Goal: Find specific page/section: Find specific page/section

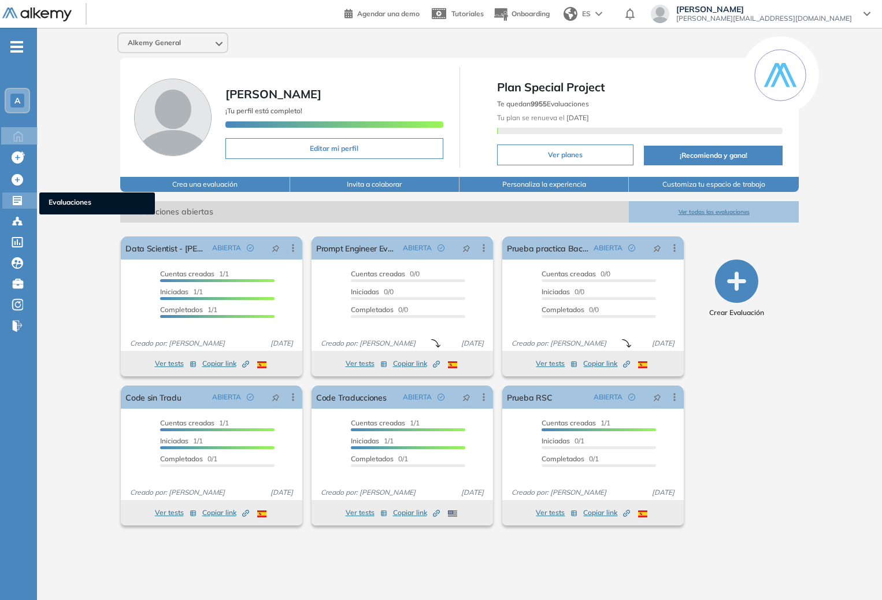
click at [21, 198] on icon at bounding box center [17, 200] width 9 height 9
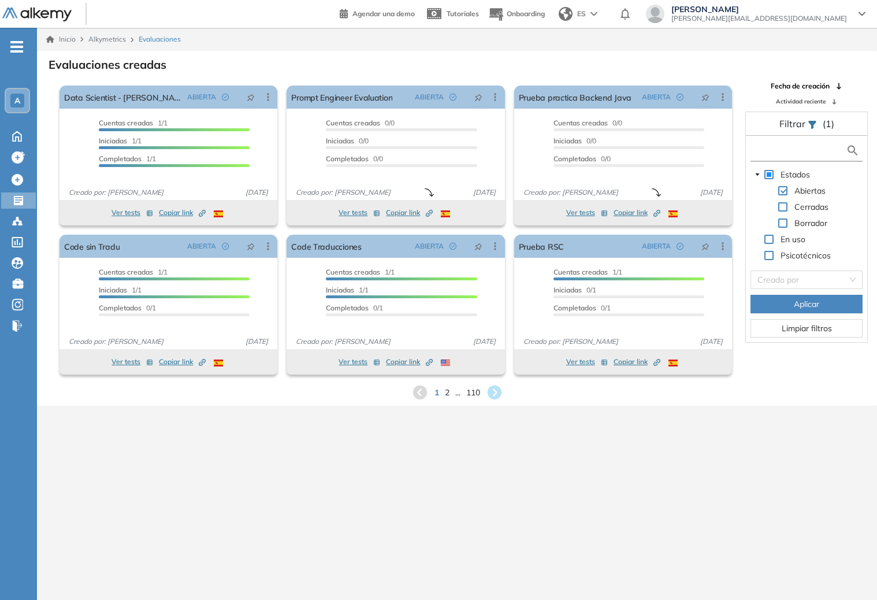
click at [771, 153] on input "text" at bounding box center [799, 150] width 92 height 12
click at [767, 148] on input "text" at bounding box center [799, 150] width 92 height 12
click at [23, 234] on div at bounding box center [19, 241] width 14 height 14
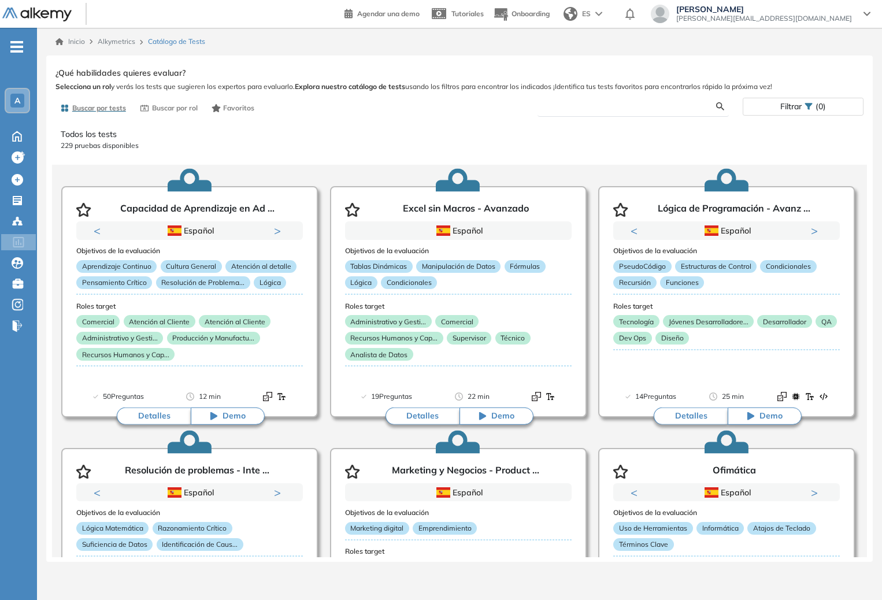
click at [612, 107] on input "text" at bounding box center [631, 106] width 169 height 10
type input "**********"
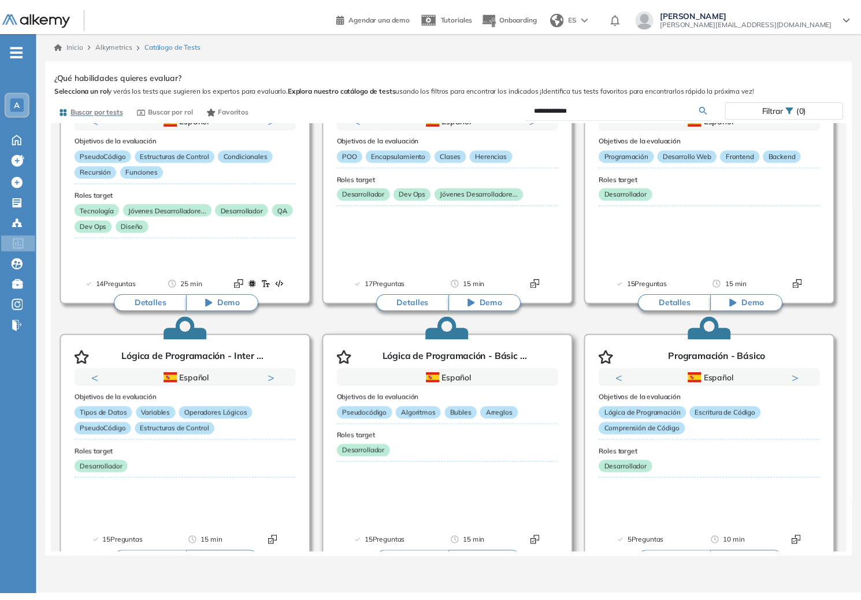
scroll to position [361, 0]
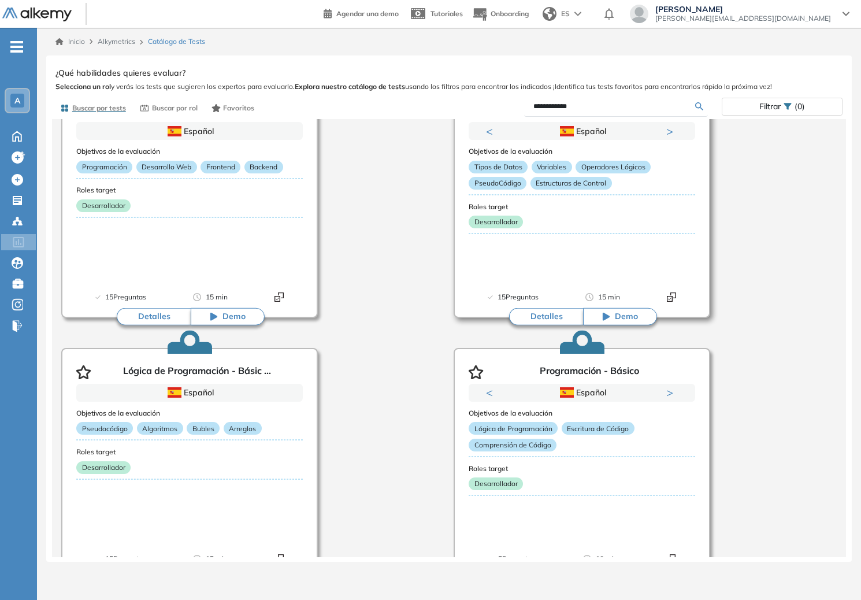
click at [541, 320] on button "Detalles" at bounding box center [546, 316] width 74 height 17
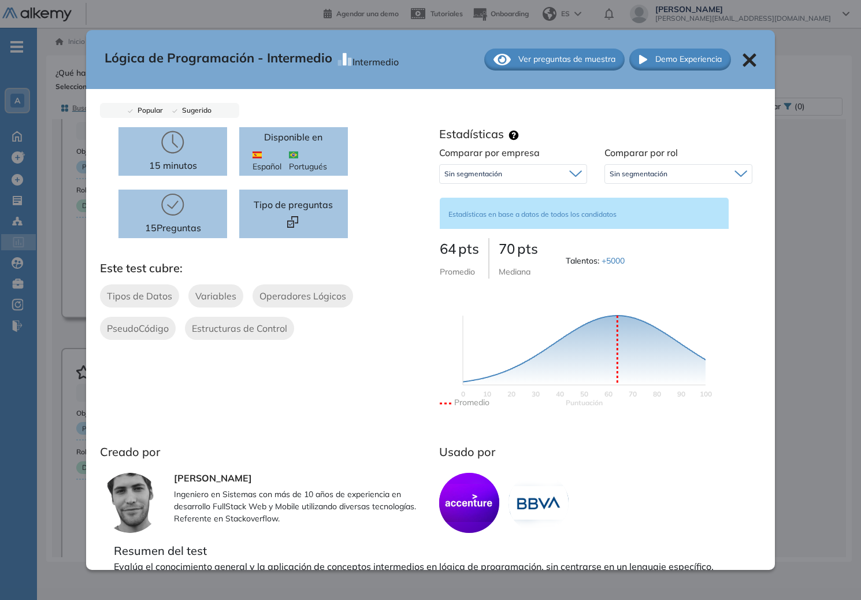
click at [791, 298] on div "Lógica de Programación - Intermedio Intermedio Ver preguntas de muestra Demo Ex…" at bounding box center [448, 311] width 787 height 492
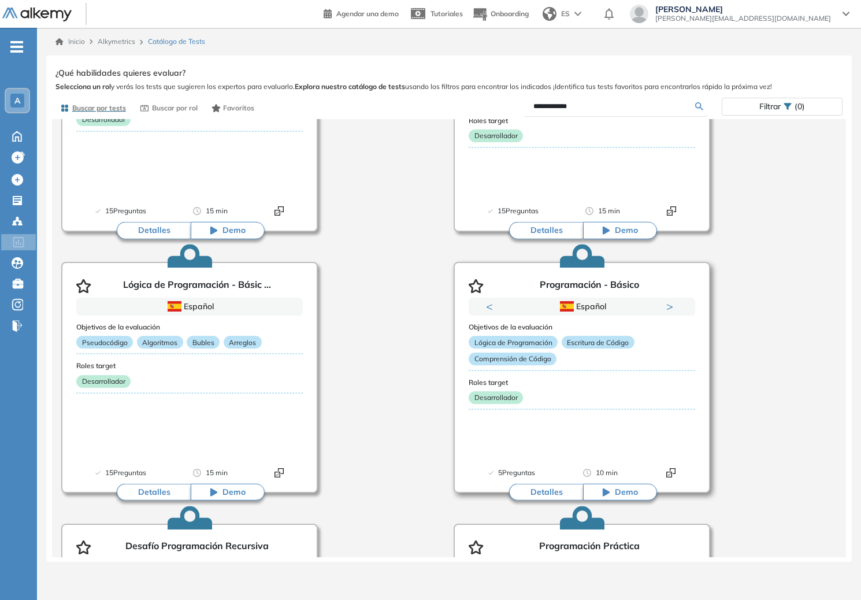
scroll to position [454, 0]
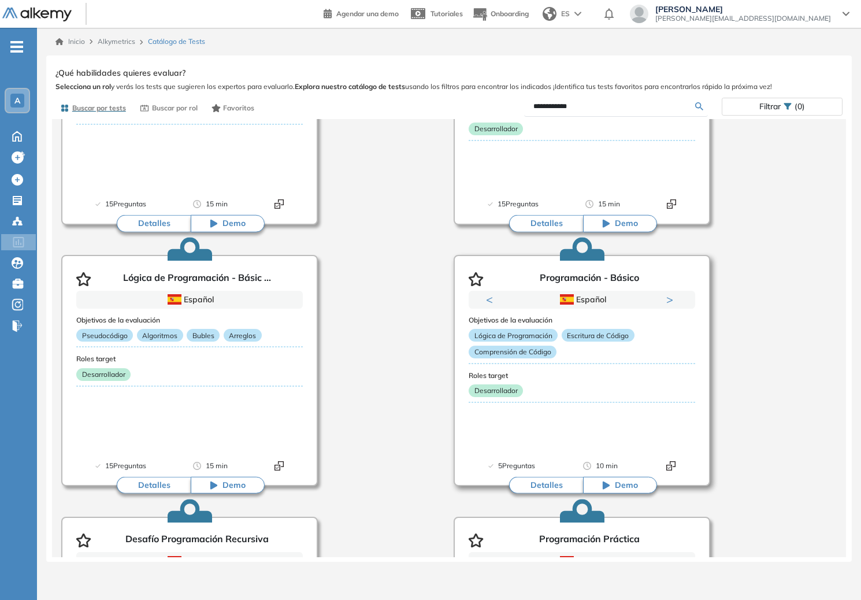
click at [528, 487] on button "Detalles" at bounding box center [546, 485] width 74 height 17
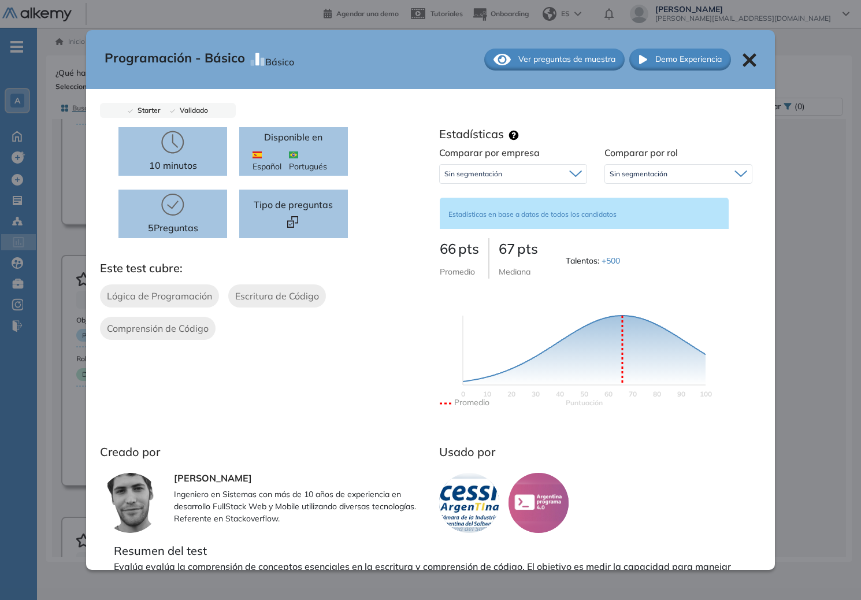
click at [62, 315] on div "Programación - Básico Básico Ver preguntas de muestra Demo Experiencia Starter …" at bounding box center [448, 311] width 787 height 492
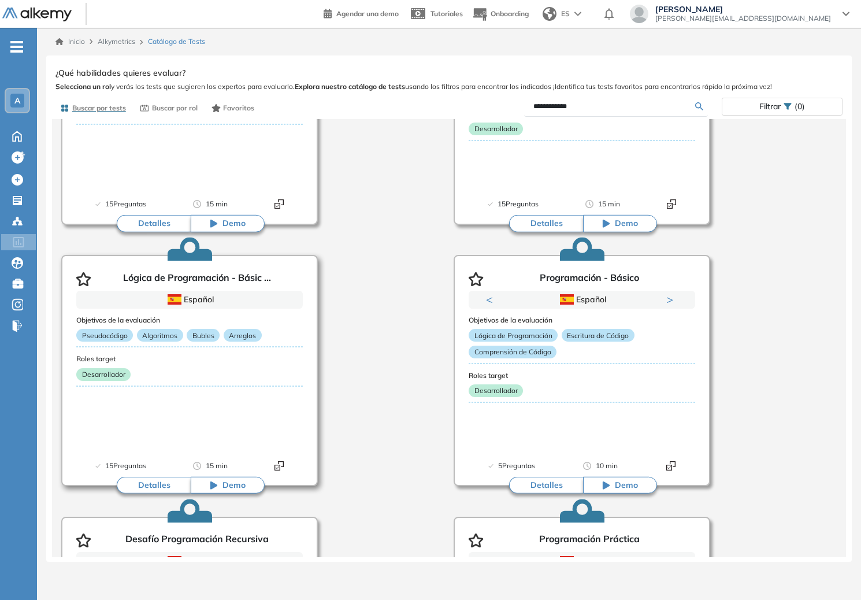
click at [164, 480] on button "Detalles" at bounding box center [154, 485] width 74 height 17
click at [152, 491] on button "Detalles" at bounding box center [154, 485] width 74 height 17
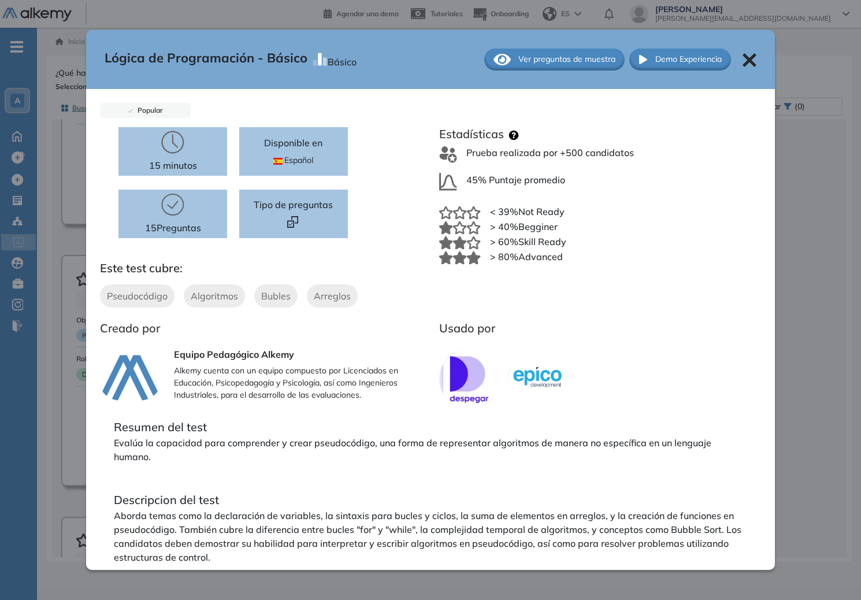
click at [787, 325] on div "**********" at bounding box center [448, 311] width 787 height 492
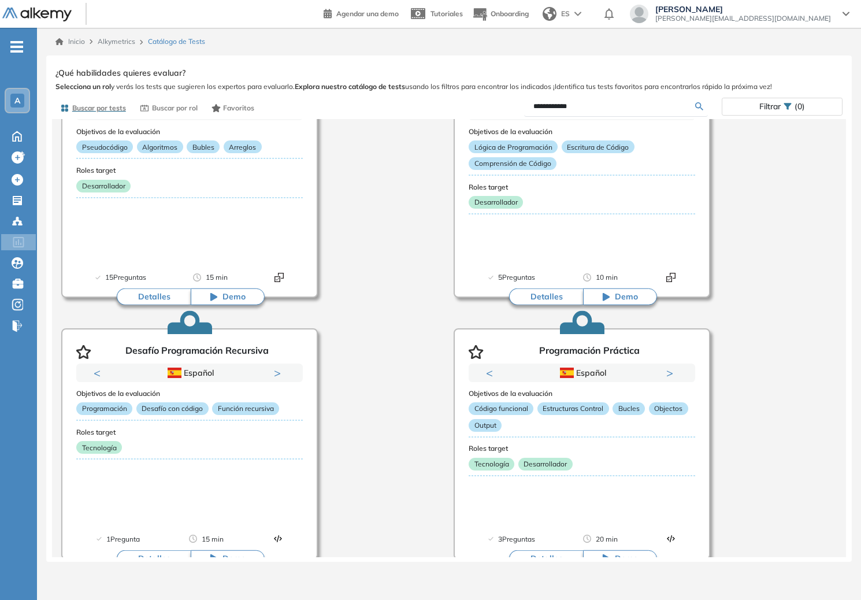
scroll to position [710, 0]
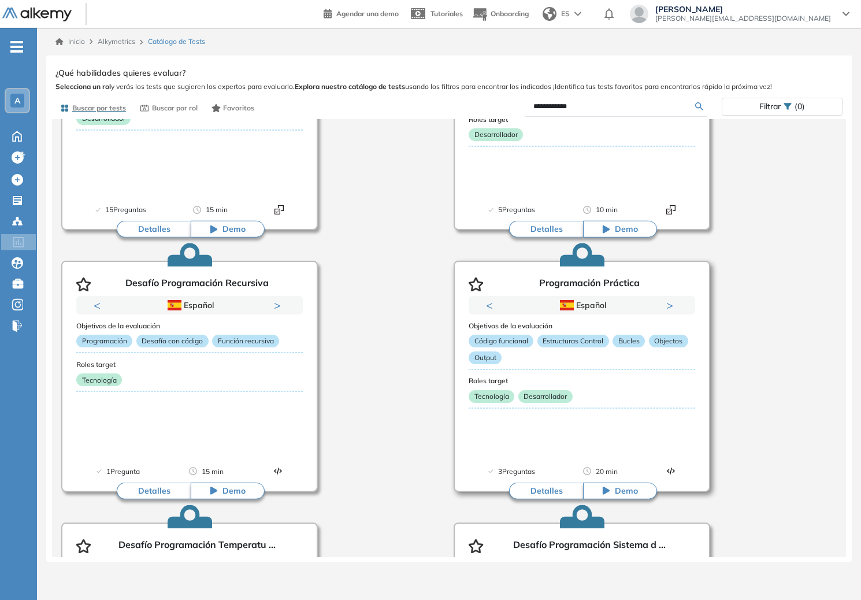
click at [532, 491] on button "Detalles" at bounding box center [546, 490] width 74 height 17
click at [547, 489] on button "Detalles" at bounding box center [546, 490] width 74 height 17
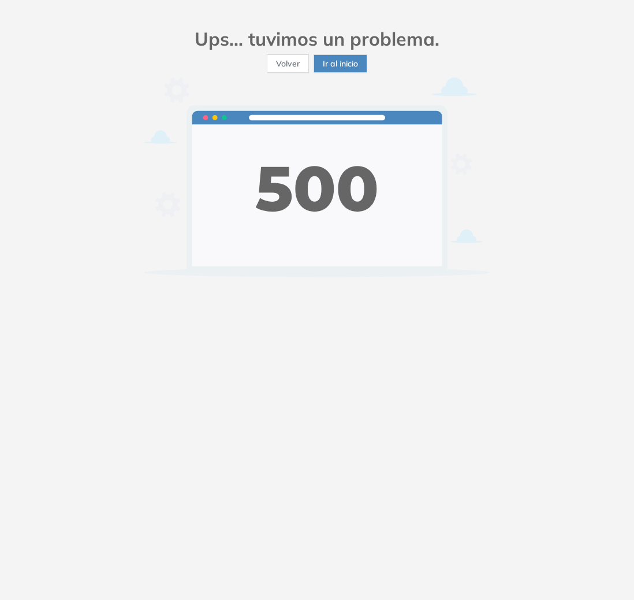
click at [296, 64] on span "Volver" at bounding box center [288, 63] width 24 height 13
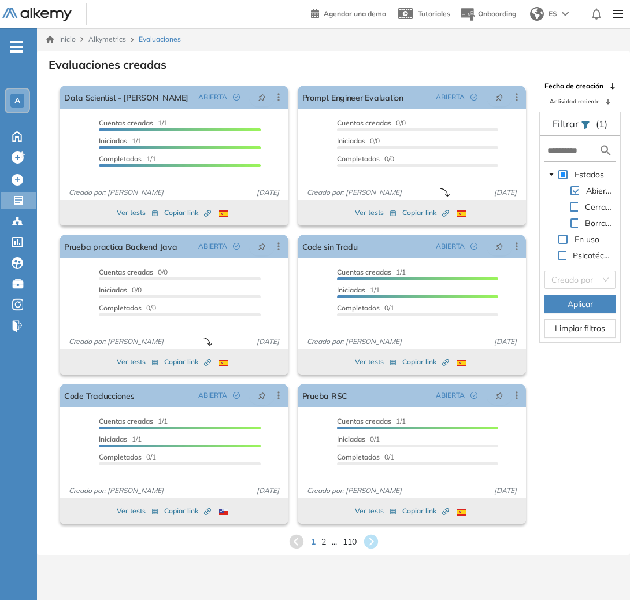
click at [563, 143] on form at bounding box center [579, 150] width 71 height 21
click at [562, 148] on input "text" at bounding box center [572, 150] width 51 height 12
click at [18, 244] on icon at bounding box center [18, 242] width 12 height 10
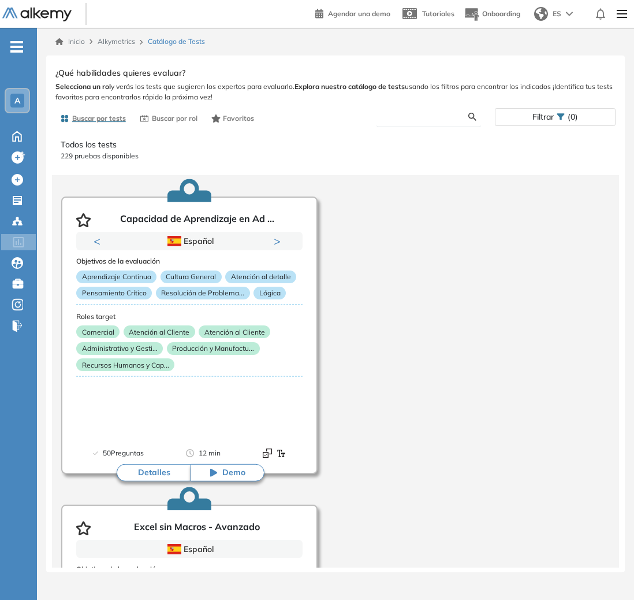
click at [415, 116] on input "text" at bounding box center [427, 117] width 83 height 10
type input "**********"
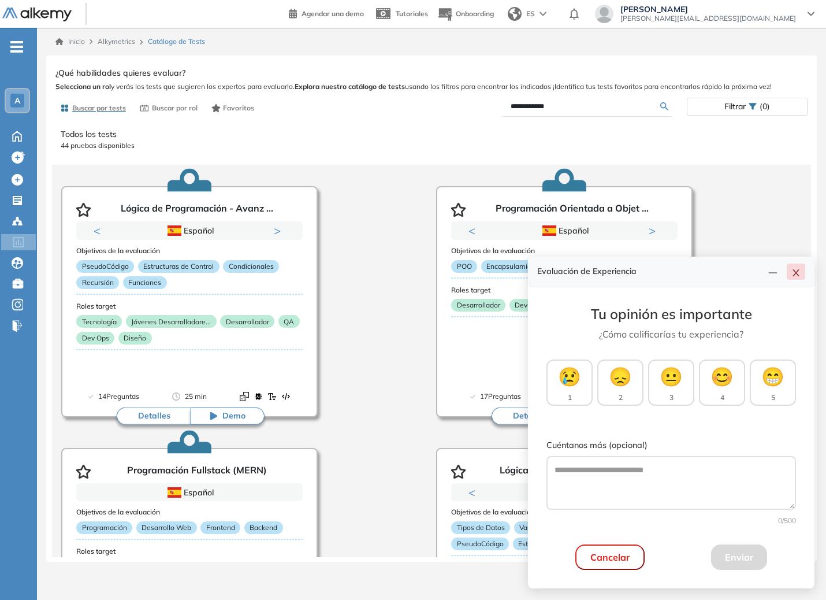
click at [797, 265] on button "button" at bounding box center [796, 271] width 18 height 16
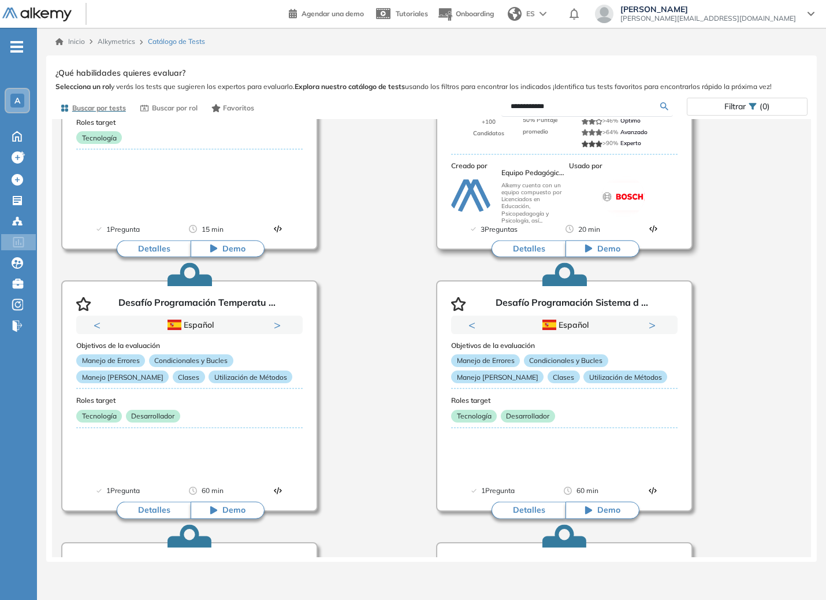
scroll to position [882, 0]
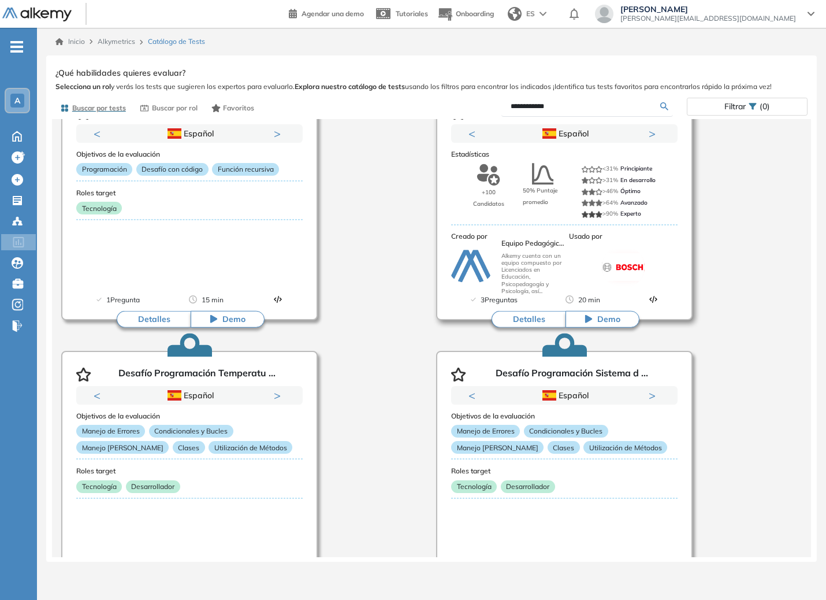
click at [514, 321] on button "Detalles" at bounding box center [529, 318] width 74 height 17
